Goal: Navigation & Orientation: Find specific page/section

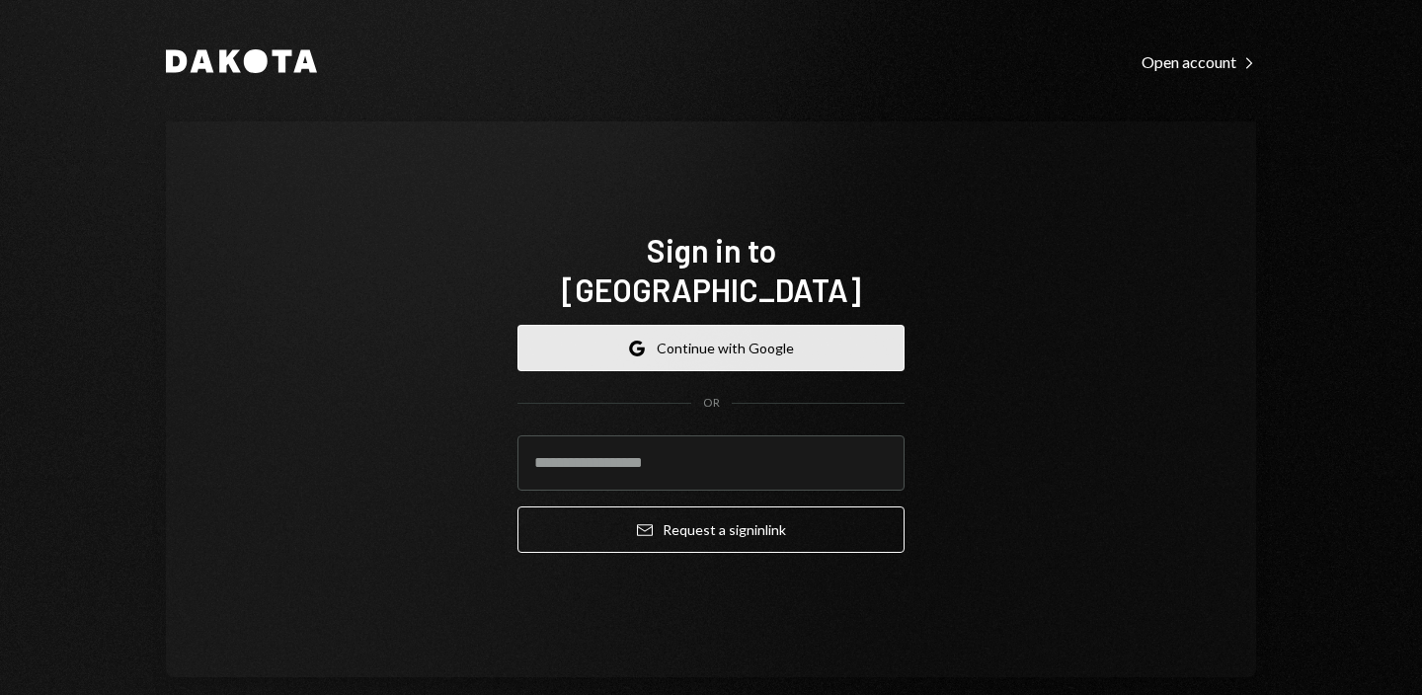
click at [747, 327] on button "Google Continue with Google" at bounding box center [710, 348] width 387 height 46
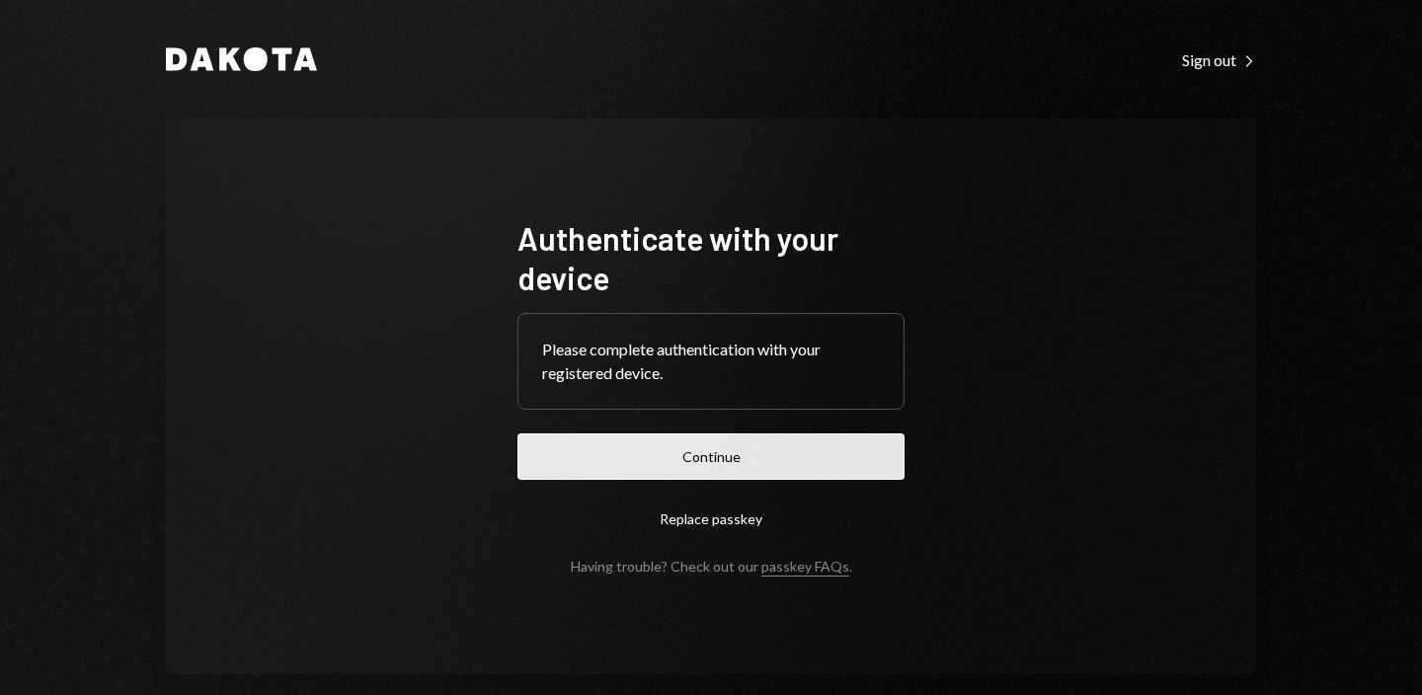
click at [751, 453] on button "Continue" at bounding box center [710, 456] width 387 height 46
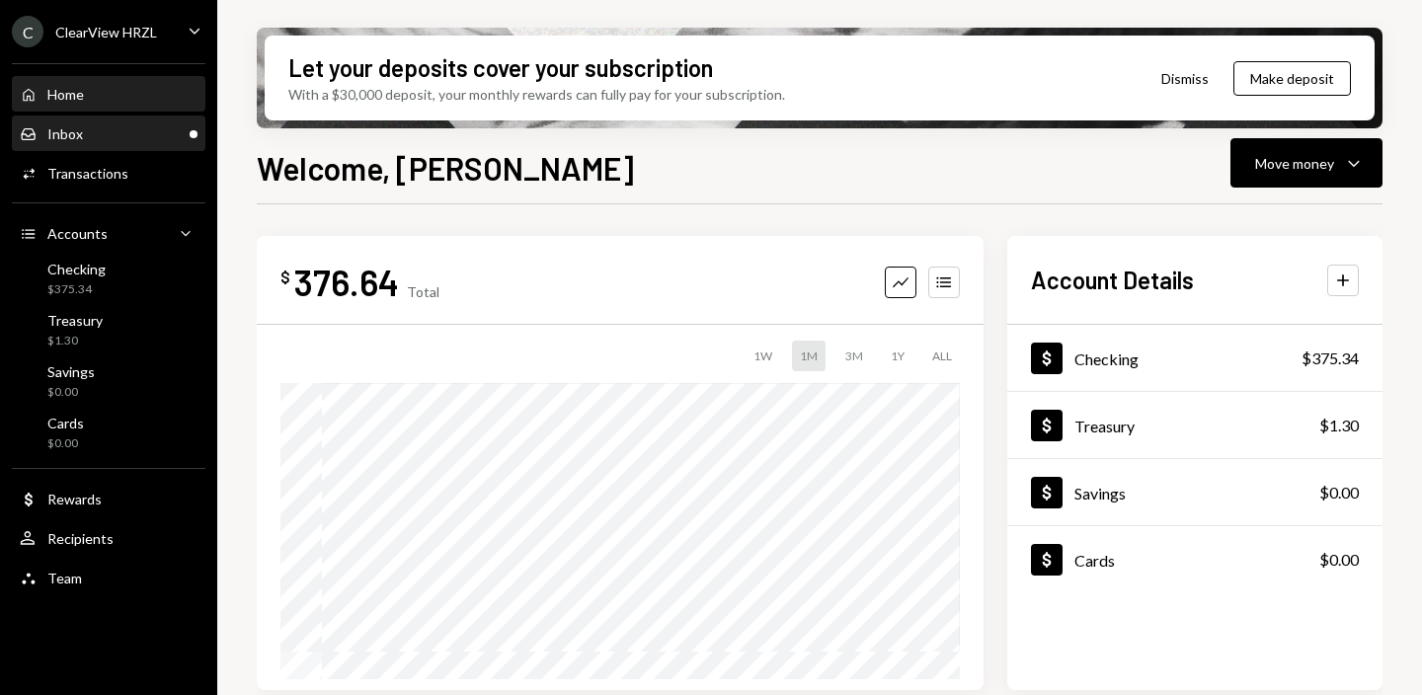
click at [79, 140] on div "Inbox" at bounding box center [65, 133] width 36 height 17
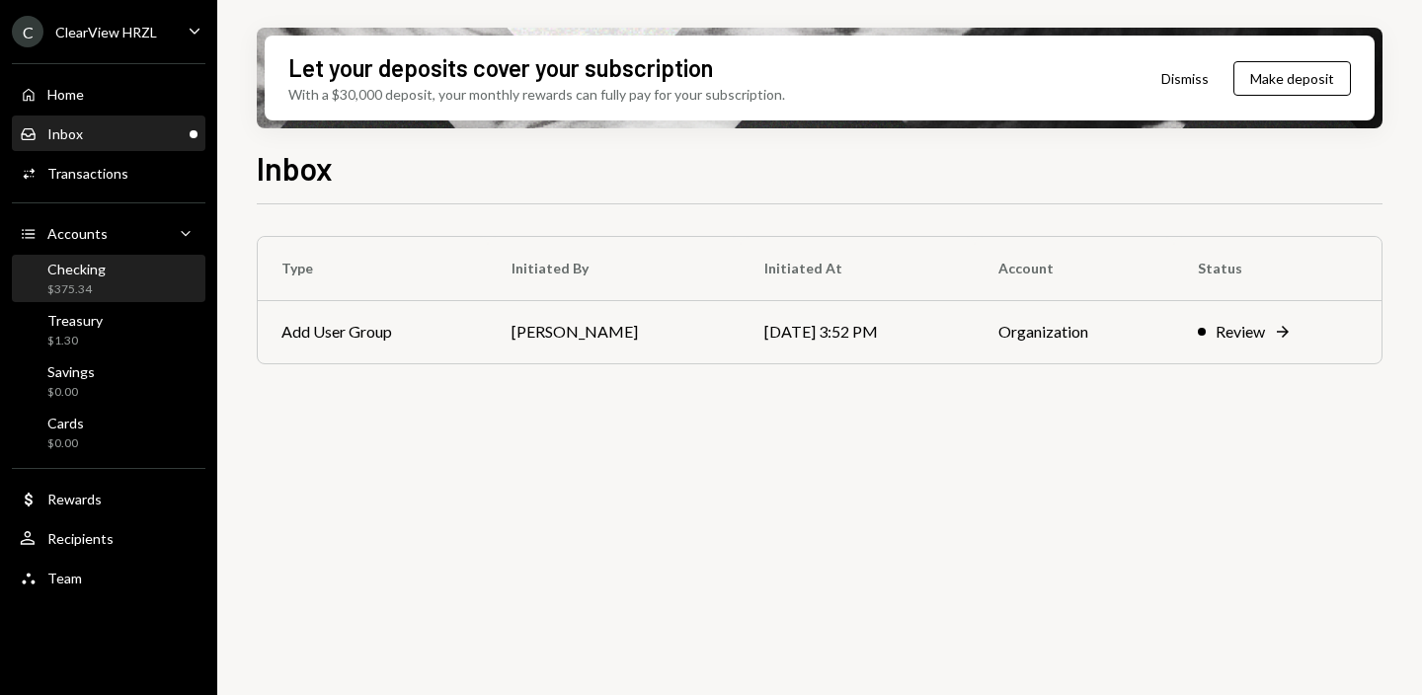
click at [81, 266] on div "Checking" at bounding box center [76, 269] width 58 height 17
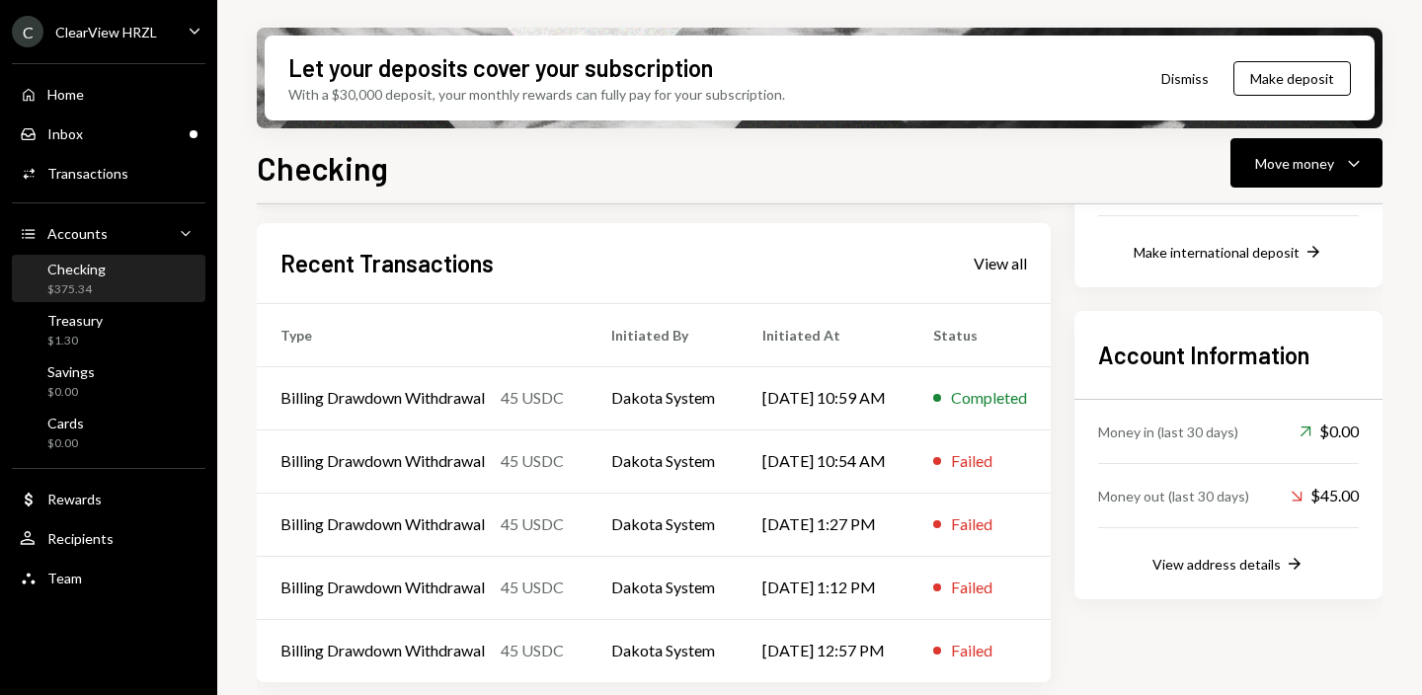
scroll to position [461, 0]
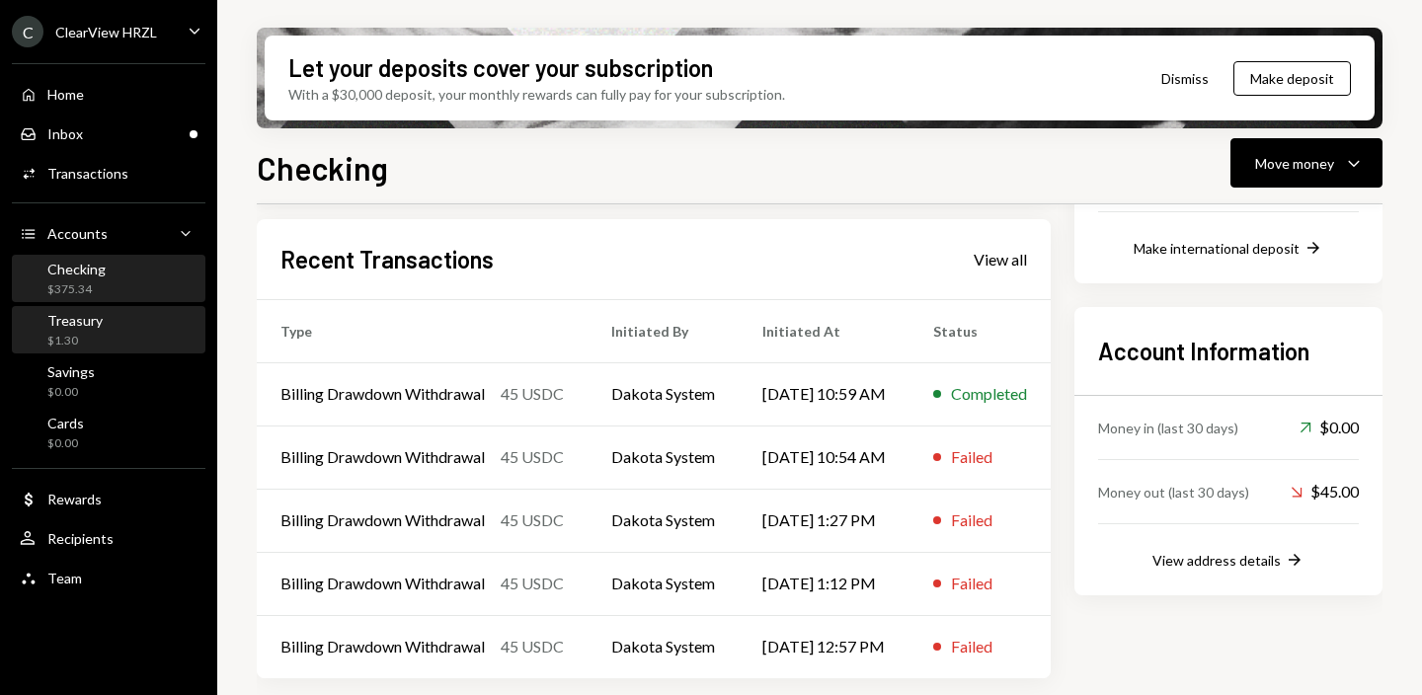
click at [47, 323] on div "Treasury" at bounding box center [74, 320] width 55 height 17
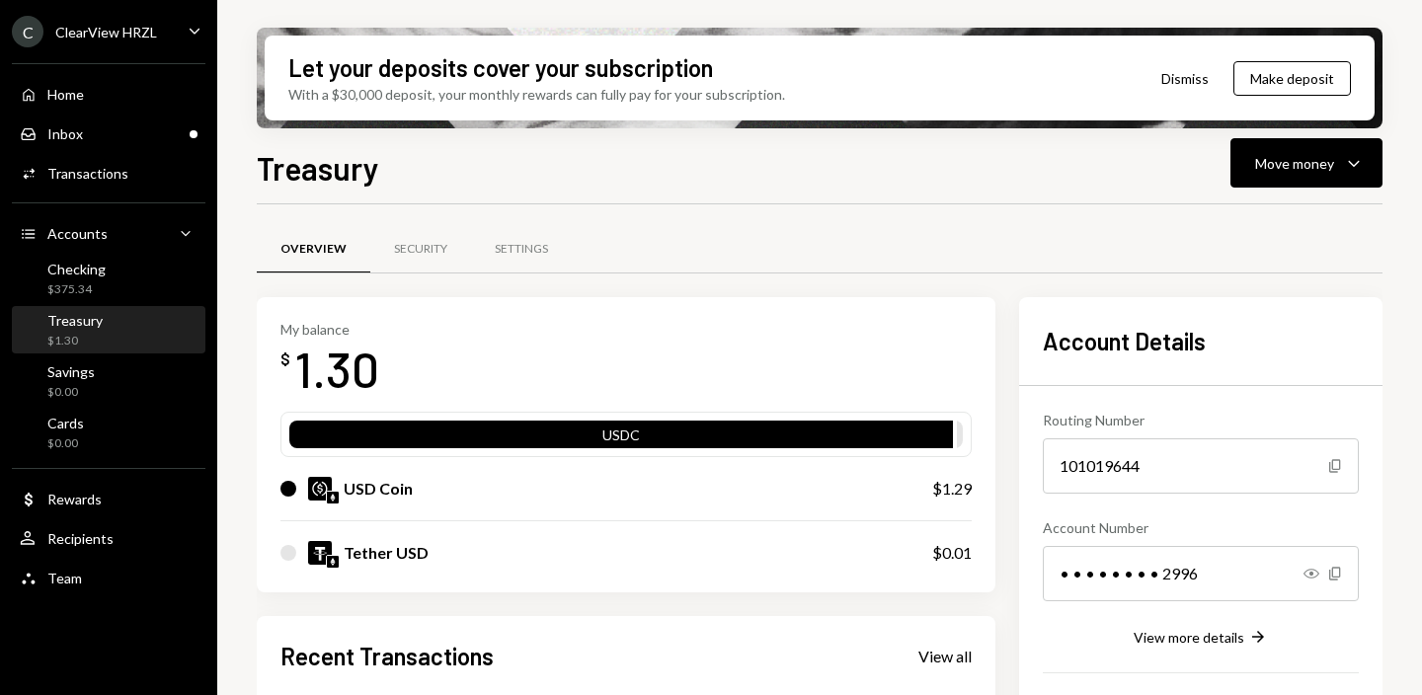
click at [138, 38] on div "ClearView HRZL" at bounding box center [106, 32] width 102 height 17
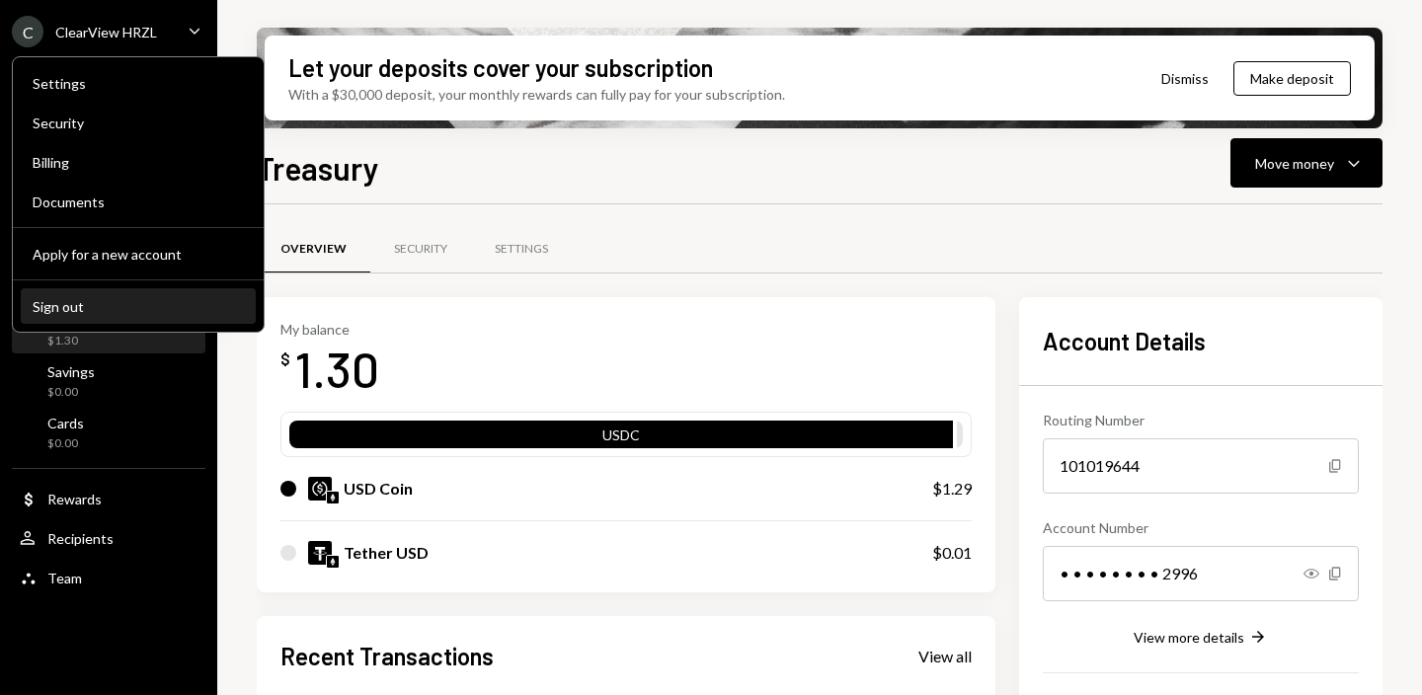
click at [127, 302] on div "Sign out" at bounding box center [138, 306] width 211 height 17
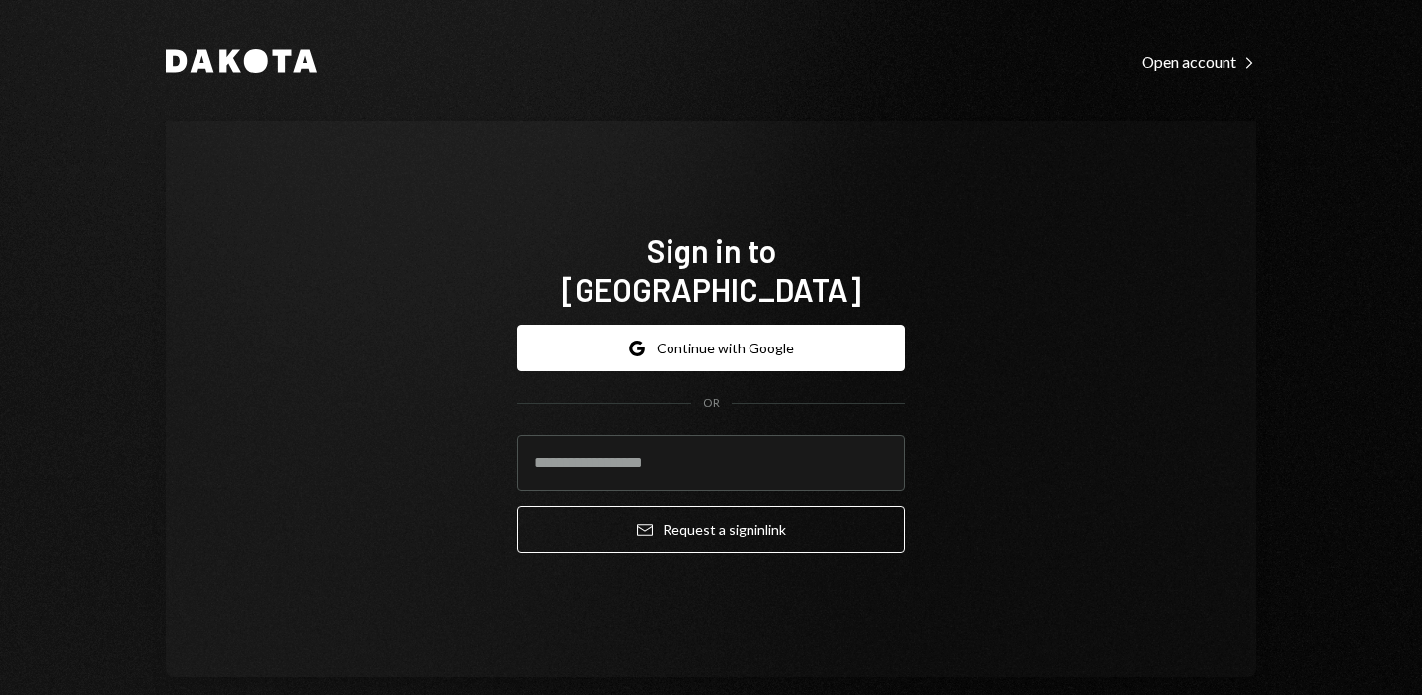
click at [714, 247] on div "Sign in to [GEOGRAPHIC_DATA] Google Continue with Google OR Email Request a sig…" at bounding box center [711, 399] width 434 height 497
click at [703, 435] on input "email" at bounding box center [710, 462] width 387 height 55
type input "**********"
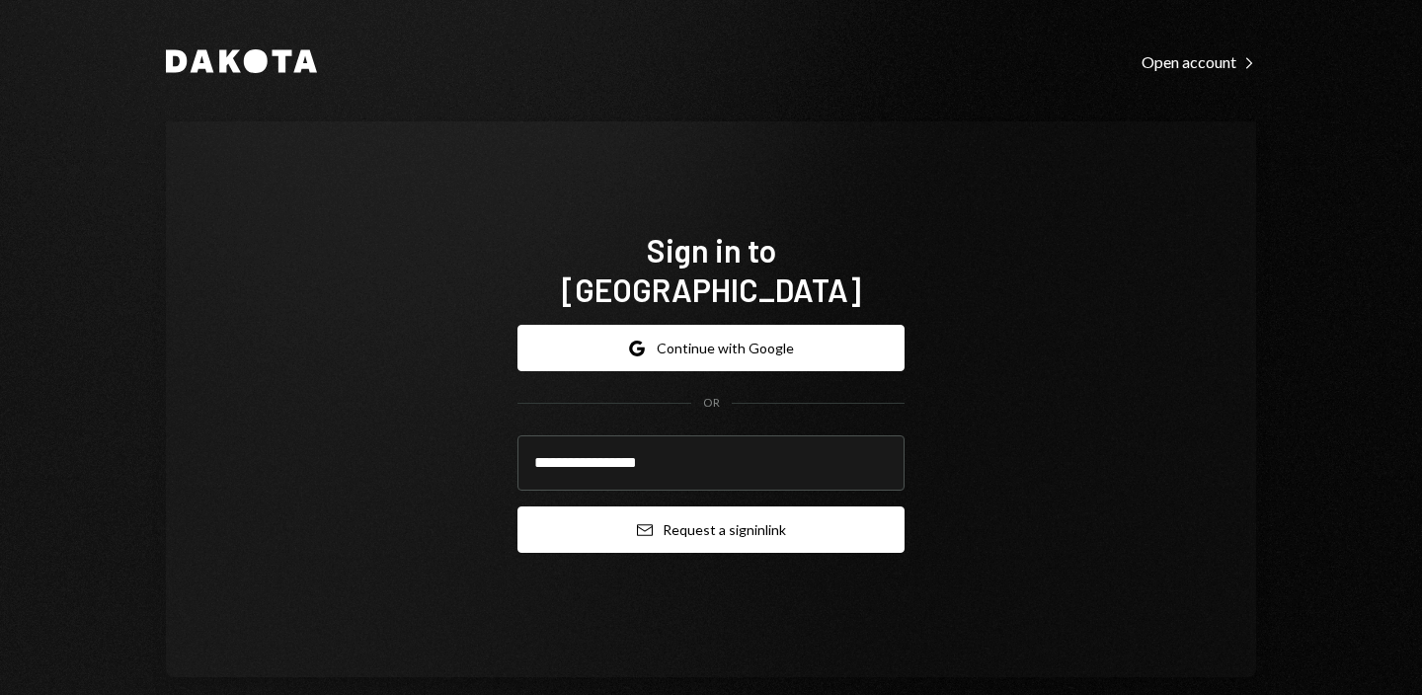
click at [696, 509] on button "Email Request a sign in link" at bounding box center [710, 529] width 387 height 46
